Goal: Navigation & Orientation: Find specific page/section

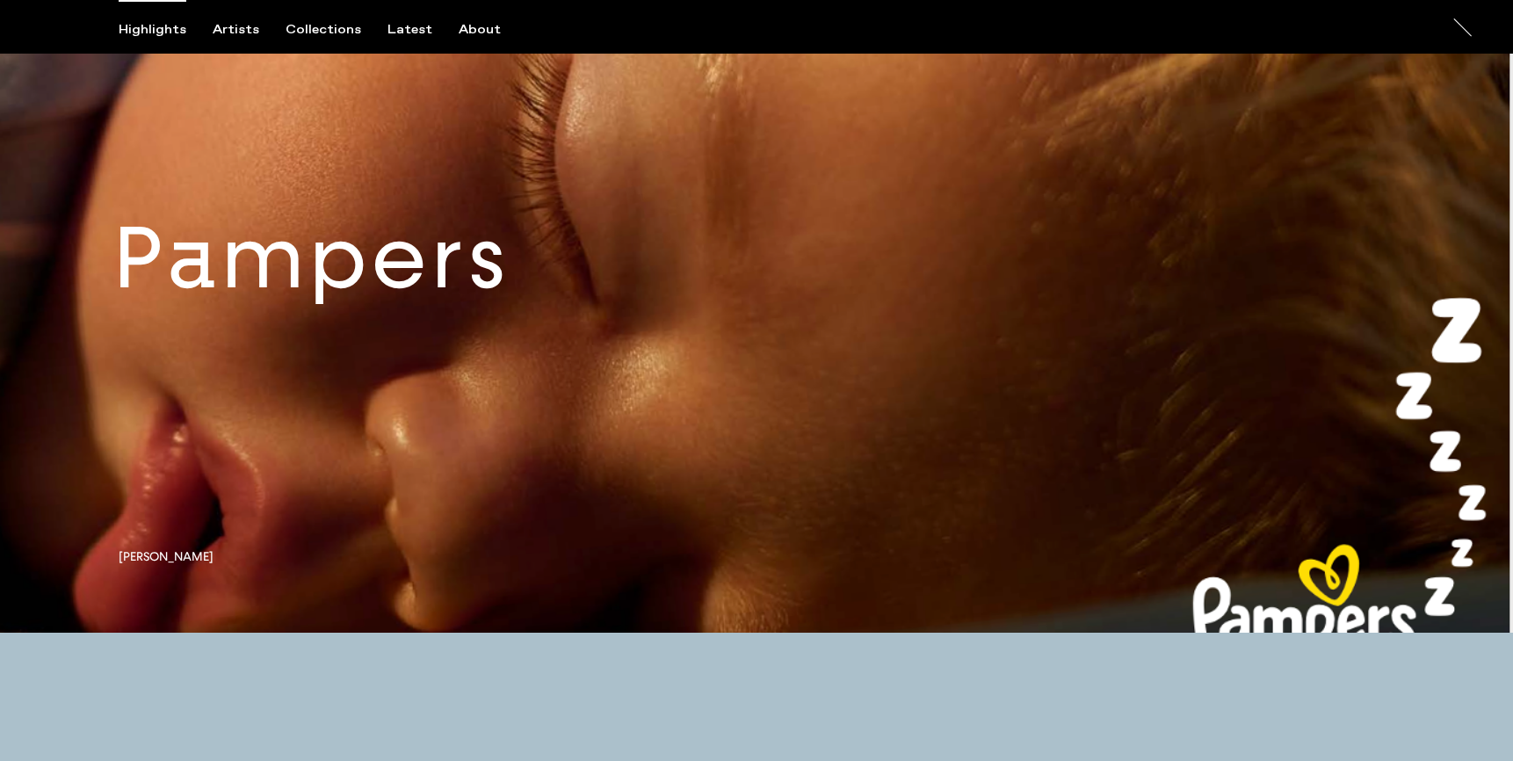
scroll to position [1501, 0]
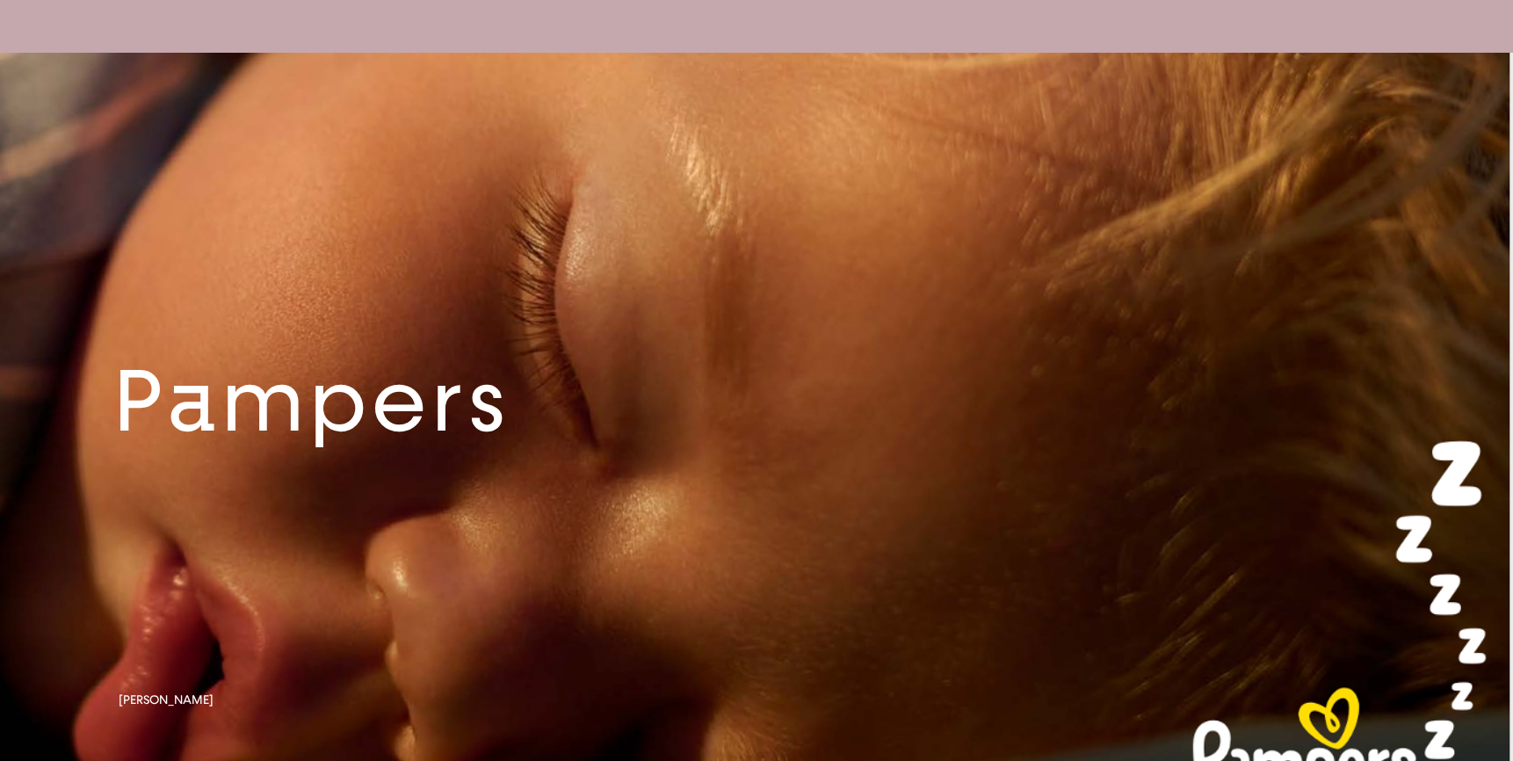
click at [510, 252] on link at bounding box center [756, 414] width 1513 height 723
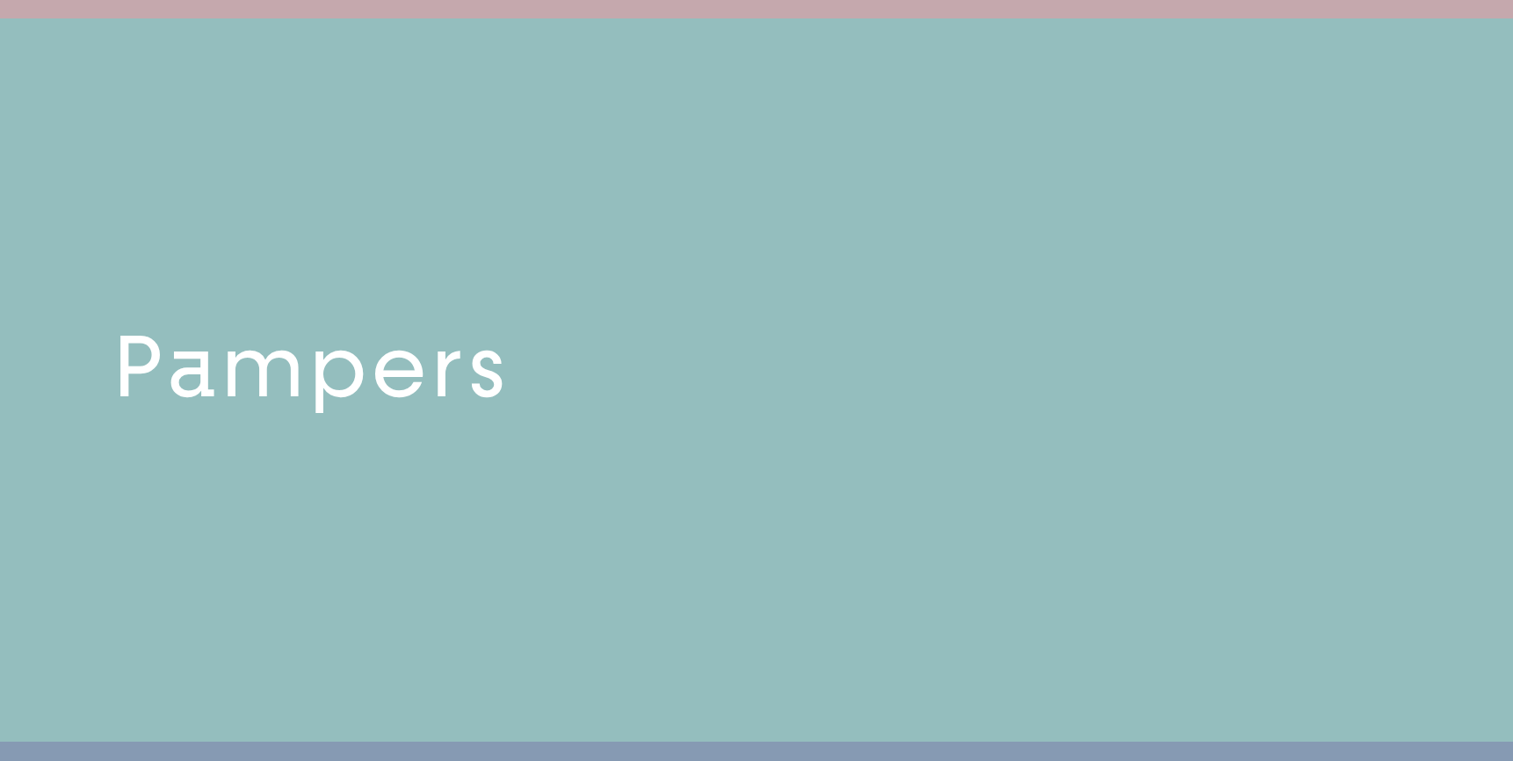
scroll to position [1446, 0]
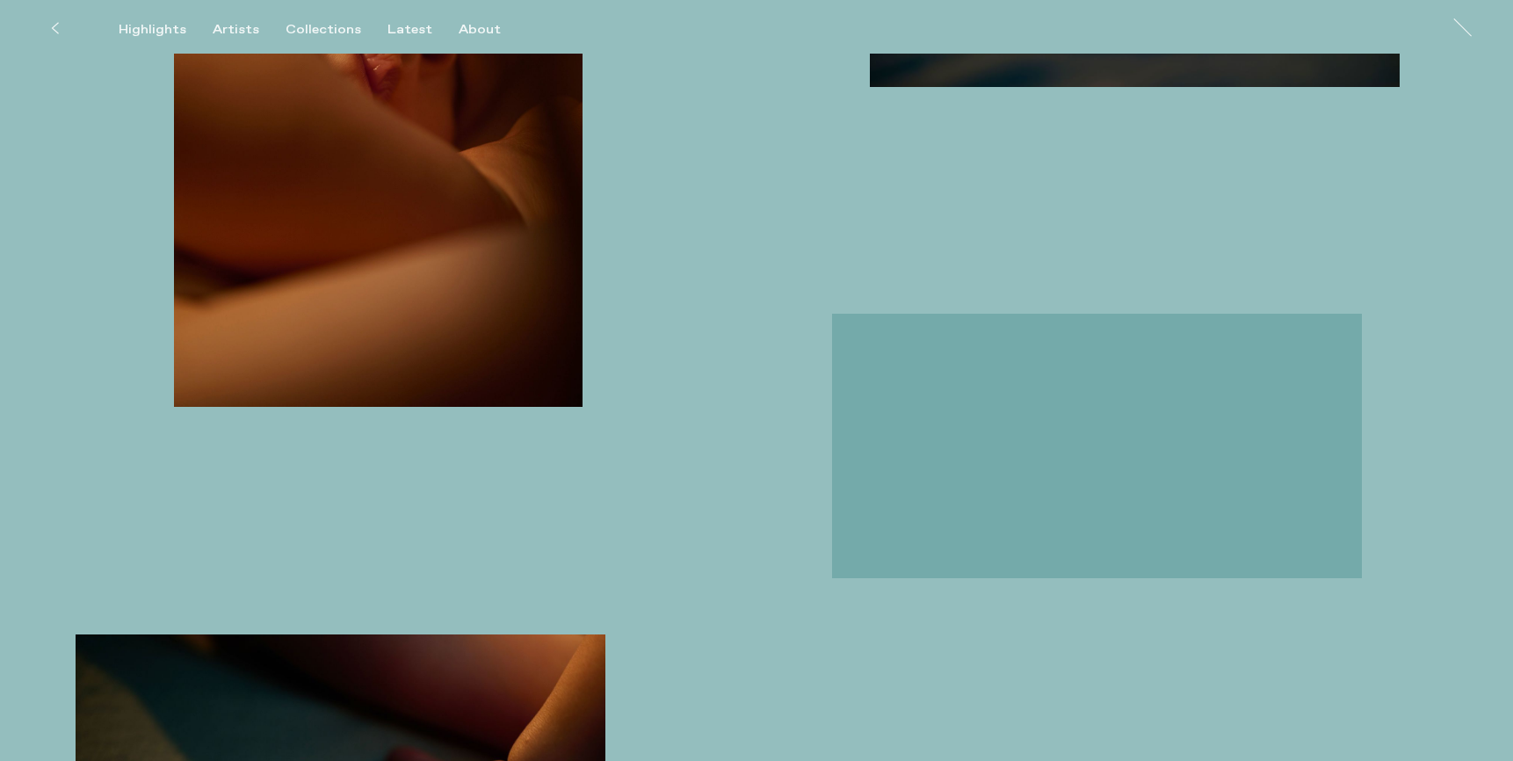
scroll to position [1112, 0]
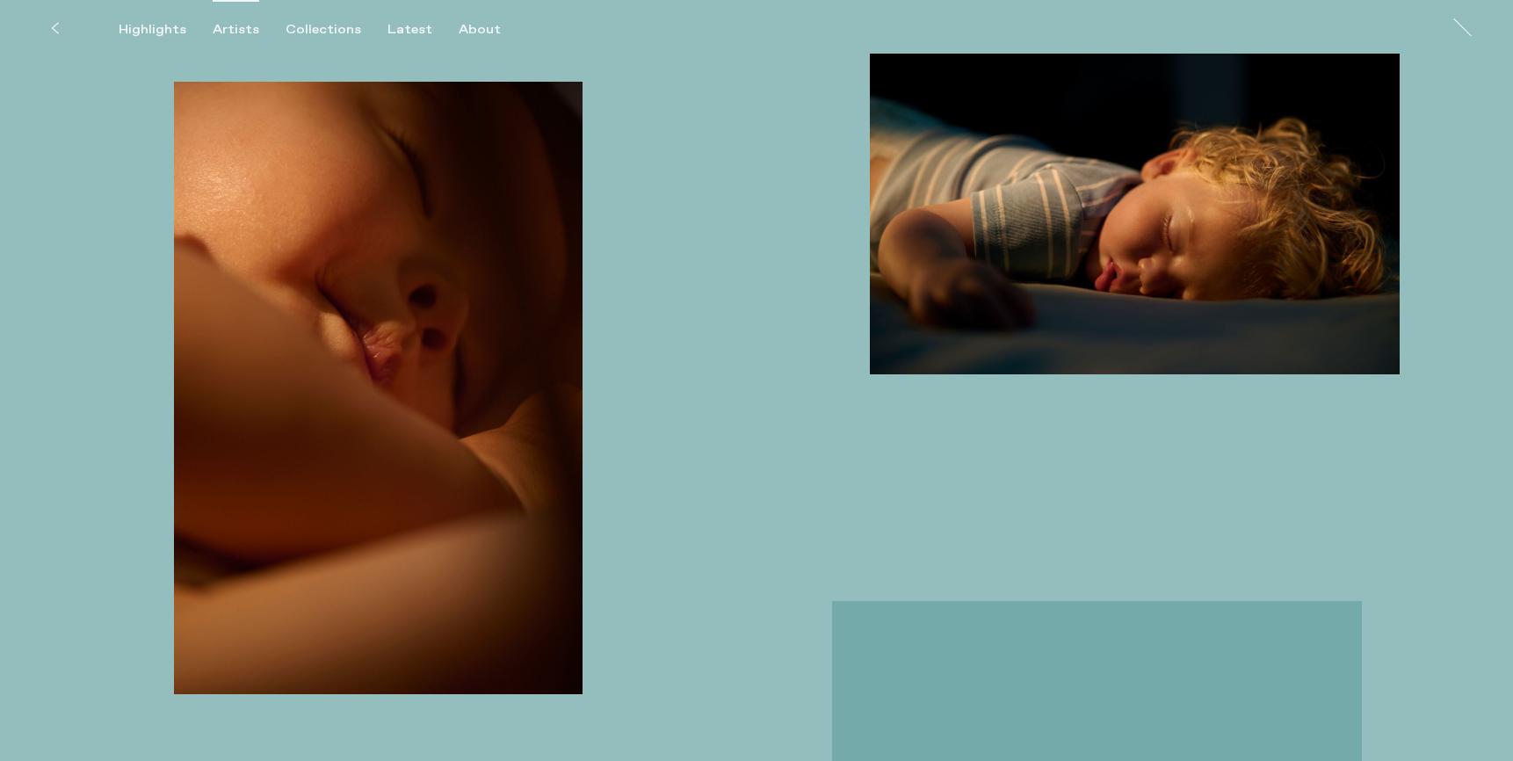
click at [239, 22] on div "Artists" at bounding box center [236, 30] width 47 height 16
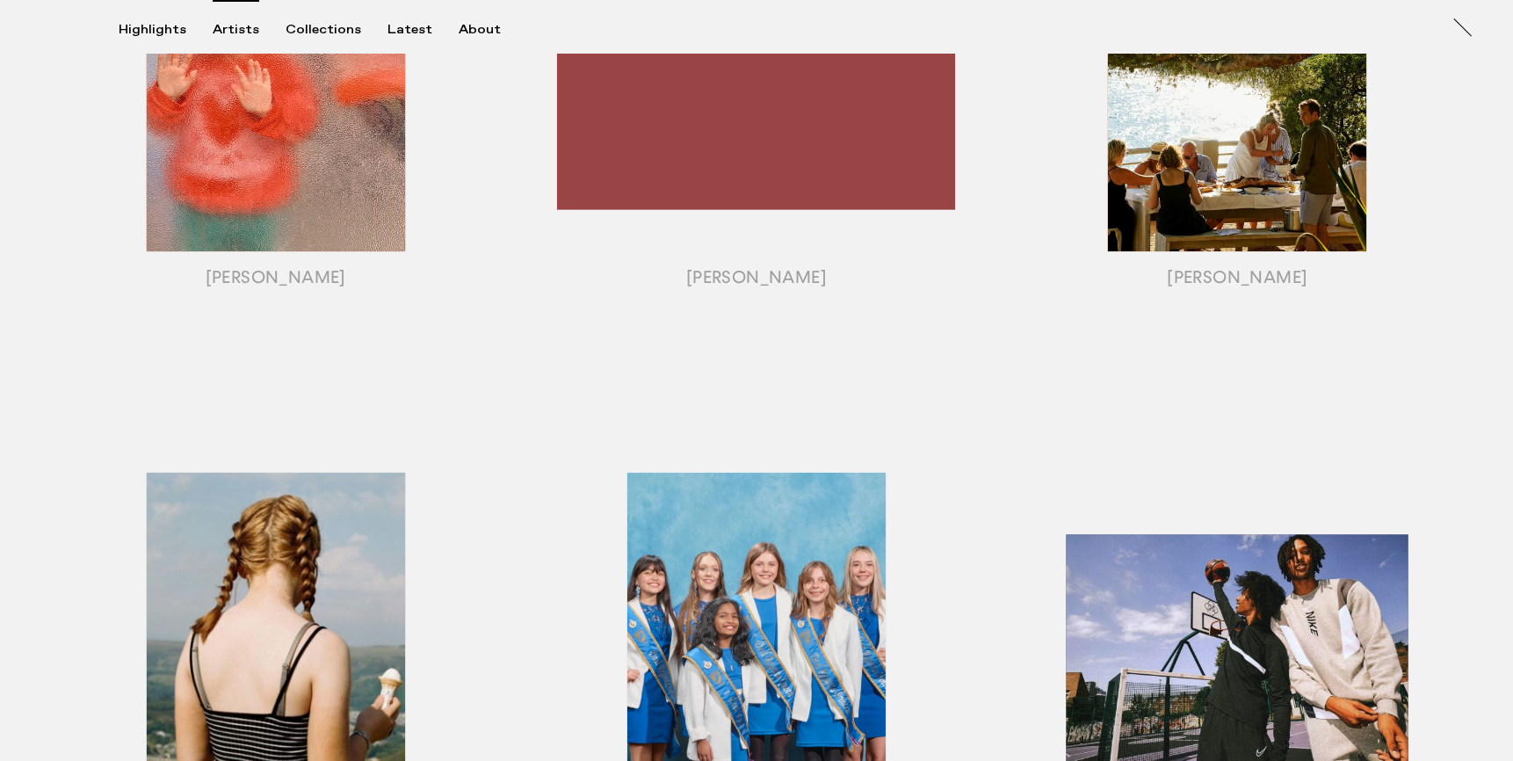
scroll to position [1376, 0]
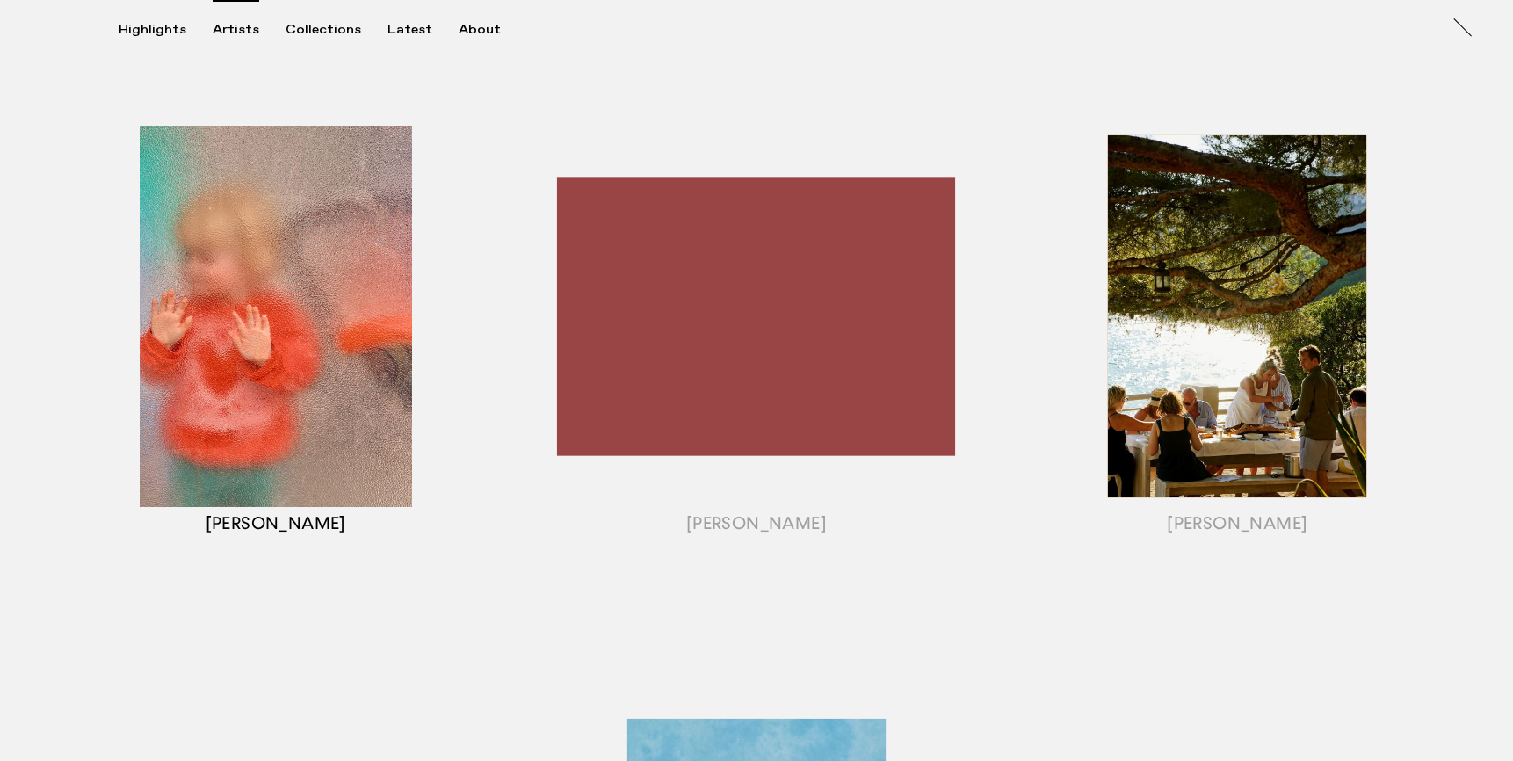
click at [232, 322] on div "button" at bounding box center [275, 338] width 481 height 548
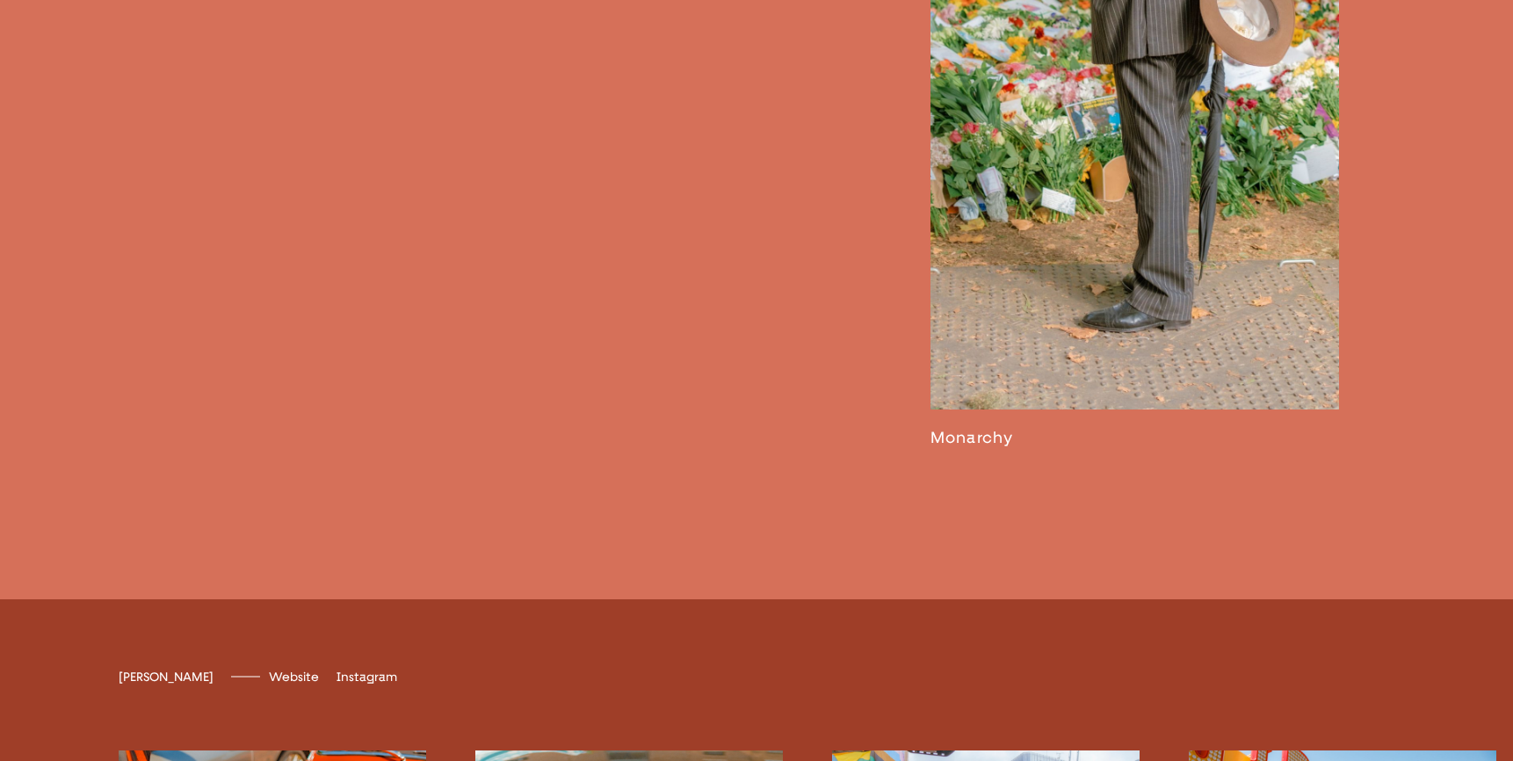
scroll to position [4688, 0]
